Goal: Navigation & Orientation: Go to known website

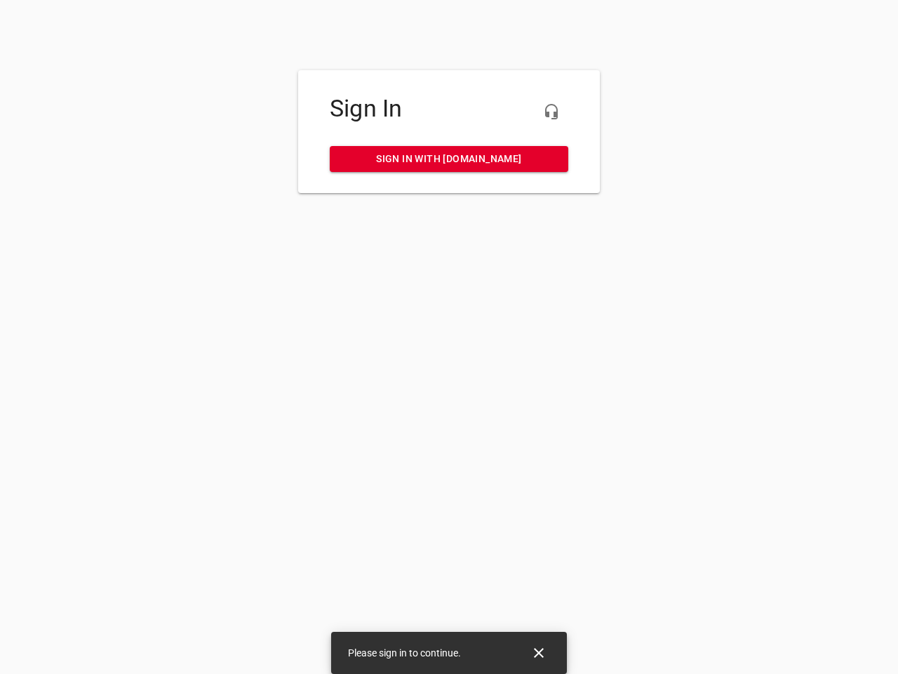
click at [552, 112] on icon "button" at bounding box center [551, 111] width 17 height 17
click at [539, 653] on icon "Close" at bounding box center [539, 653] width 10 height 10
